Goal: Information Seeking & Learning: Find contact information

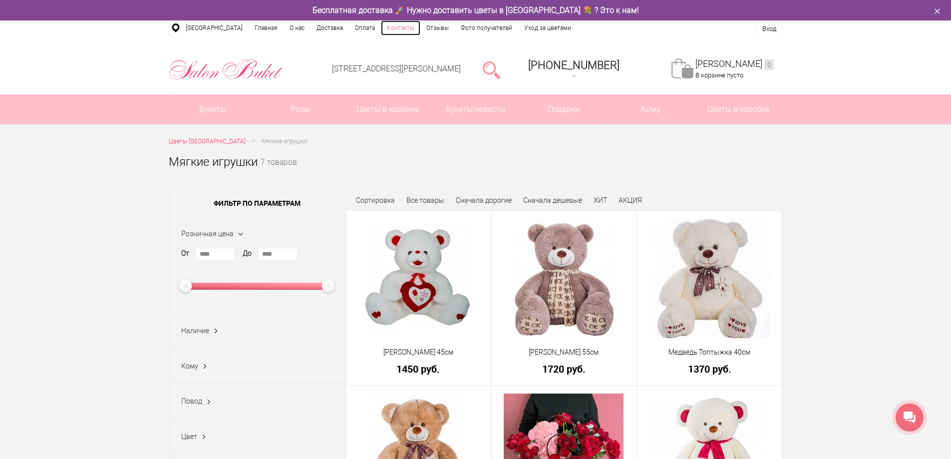
click at [392, 27] on link "Контакты" at bounding box center [400, 27] width 39 height 15
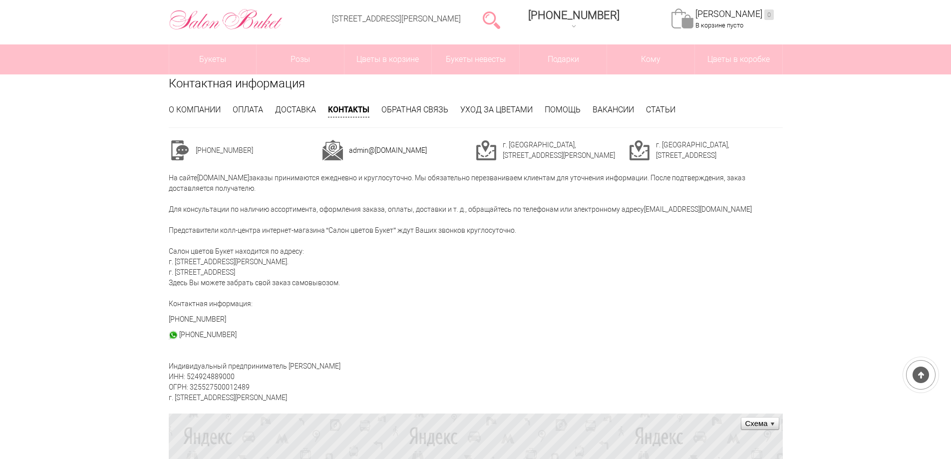
scroll to position [100, 0]
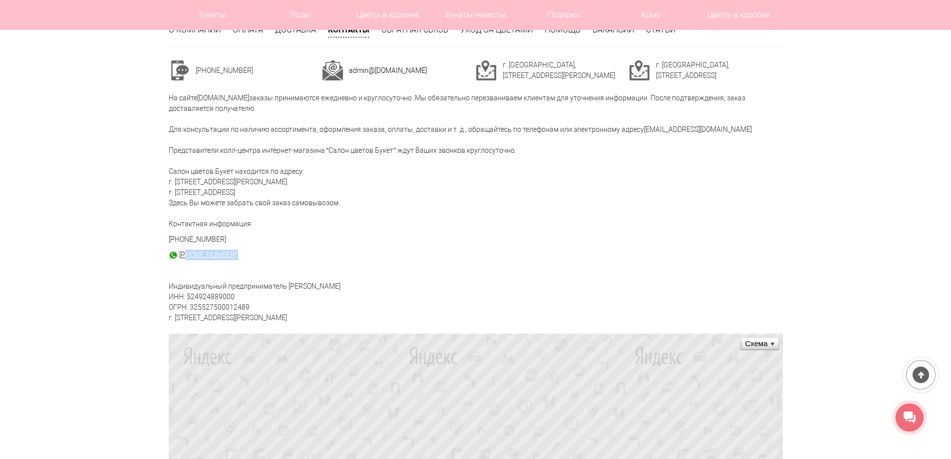
drag, startPoint x: 234, startPoint y: 252, endPoint x: 188, endPoint y: 256, distance: 46.2
click at [188, 256] on div "Контактная информация О компании Оплата Доставка Контакты Обратная связь Уход з…" at bounding box center [475, 445] width 629 height 901
copy div "9527700055"
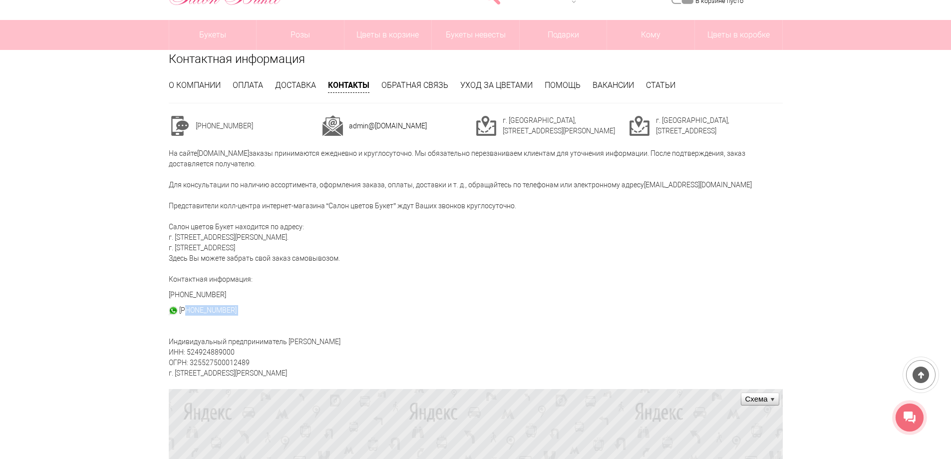
scroll to position [50, 0]
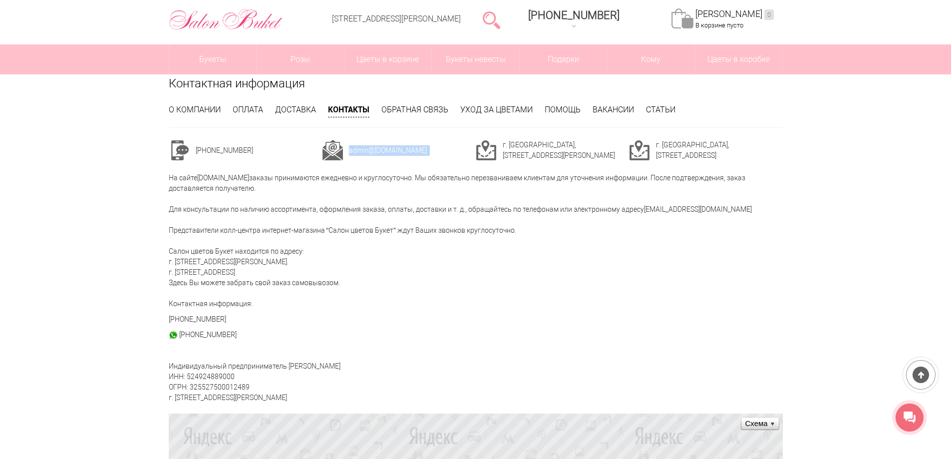
drag, startPoint x: 416, startPoint y: 153, endPoint x: 348, endPoint y: 156, distance: 67.9
click at [348, 156] on tr "admin @sbuket-nn.ru" at bounding box center [399, 150] width 154 height 21
drag, startPoint x: 347, startPoint y: 149, endPoint x: 413, endPoint y: 159, distance: 67.1
click at [413, 159] on tr "admin @sbuket-nn.ru" at bounding box center [399, 150] width 154 height 21
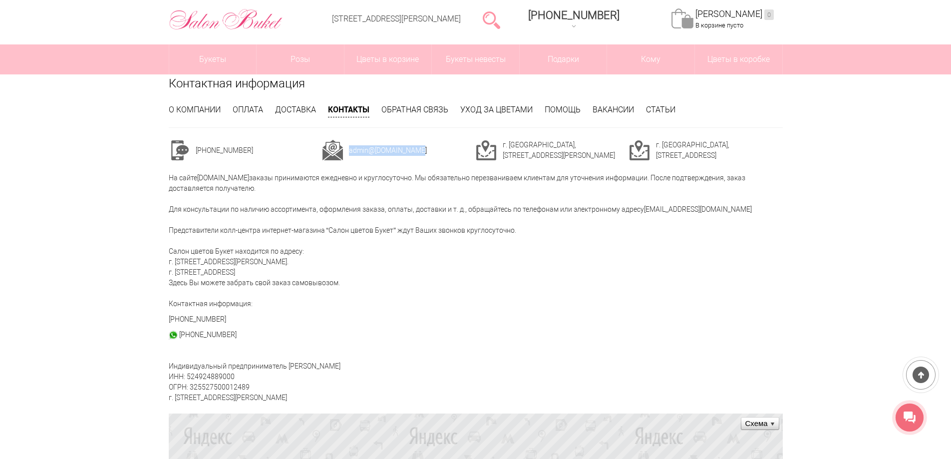
copy tr "admin @sbuket-nn.ru"
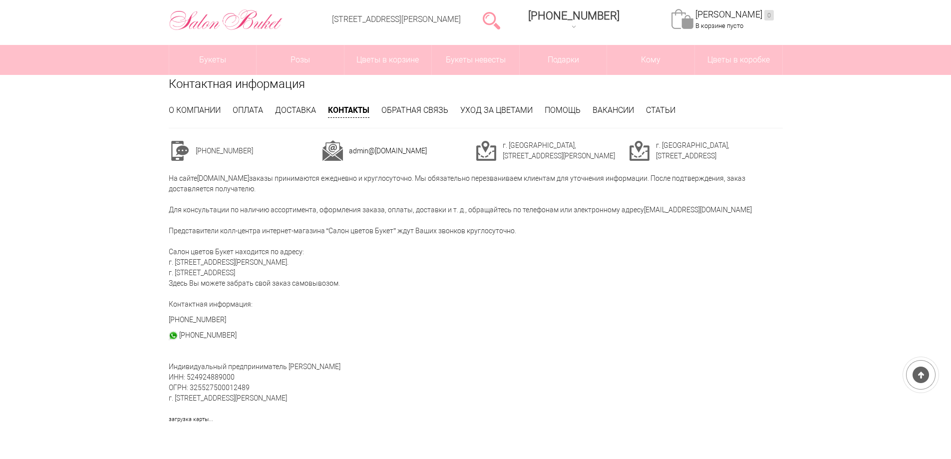
scroll to position [50, 0]
